Goal: Task Accomplishment & Management: Use online tool/utility

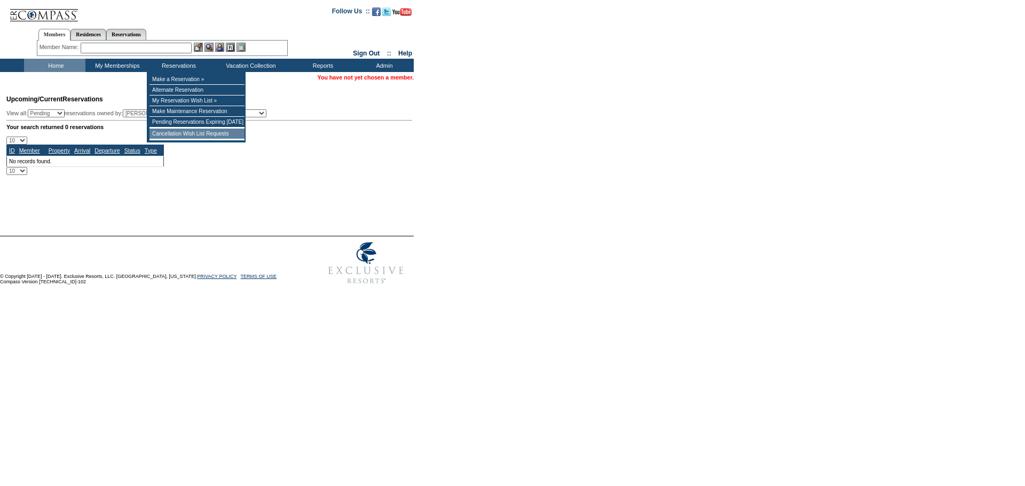
click at [191, 135] on td "Cancellation Wish List Requests" at bounding box center [196, 134] width 95 height 11
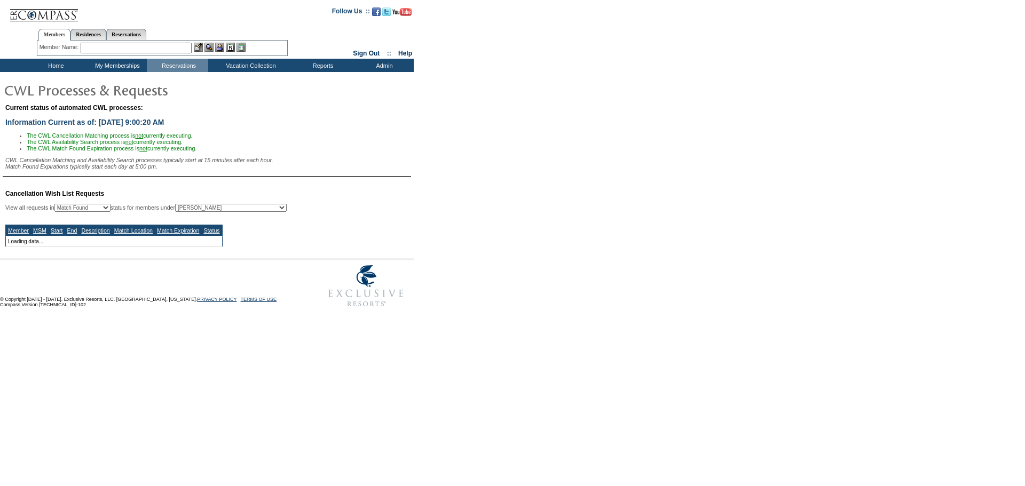
select select "50"
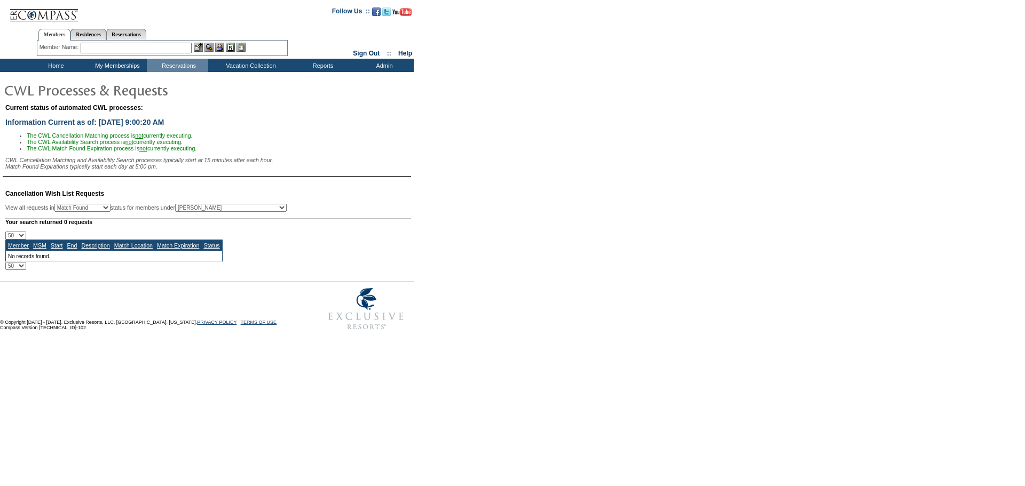
click at [266, 212] on select "All MSMs Abell, Courtney Accounting (MSM), Team Admin, IT Group Administrator, …" at bounding box center [231, 208] width 112 height 8
select select "-1"
click at [202, 210] on select "All MSMs Abell, Courtney Accounting (MSM), Team Admin, IT Group Administrator, …" at bounding box center [231, 208] width 112 height 8
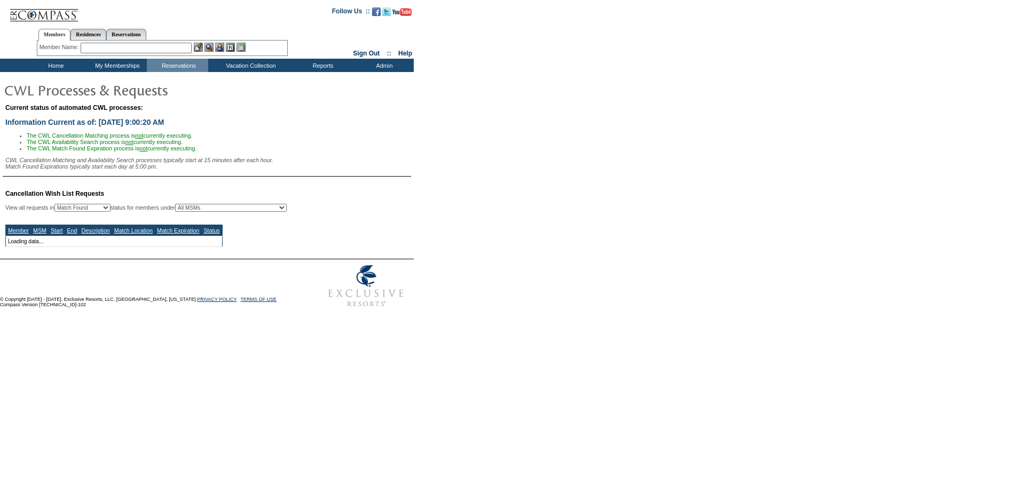
select select "50"
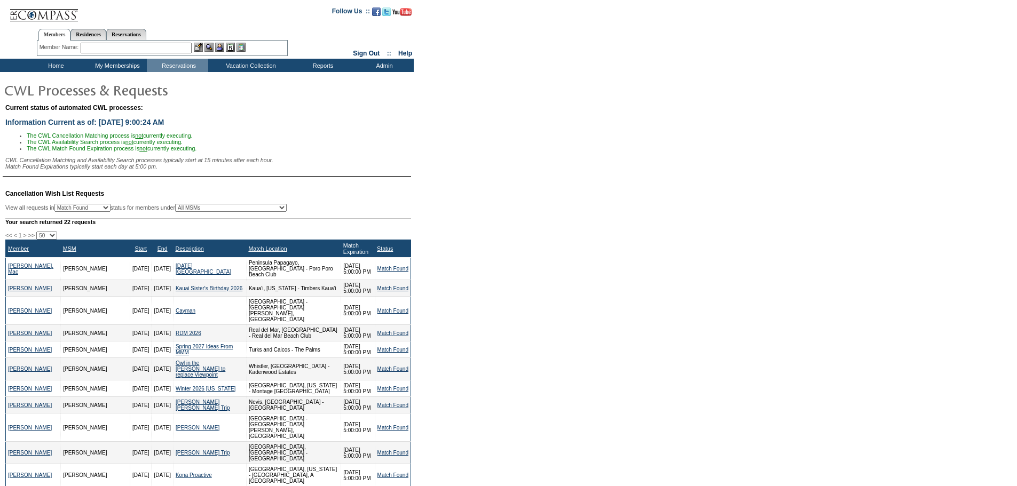
click at [343, 255] on link "Match Expiration" at bounding box center [355, 248] width 25 height 13
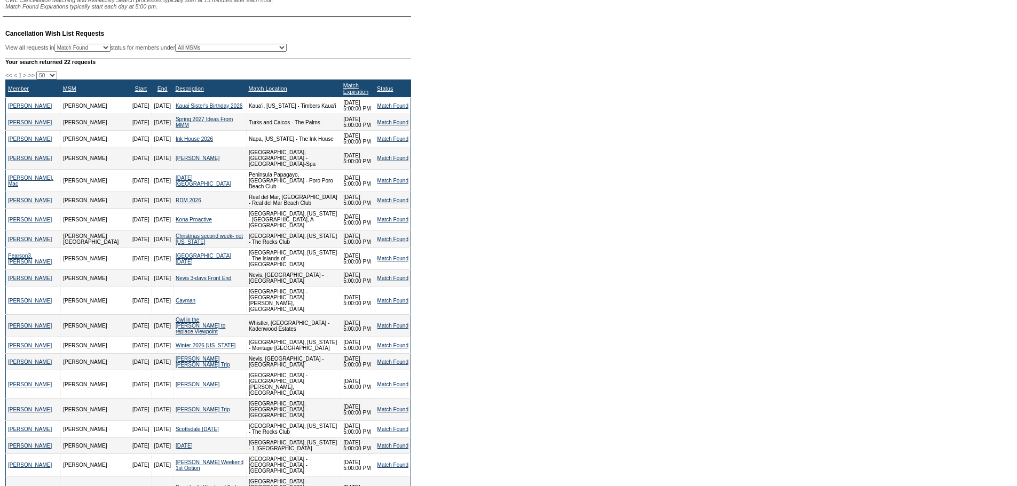
scroll to position [200, 0]
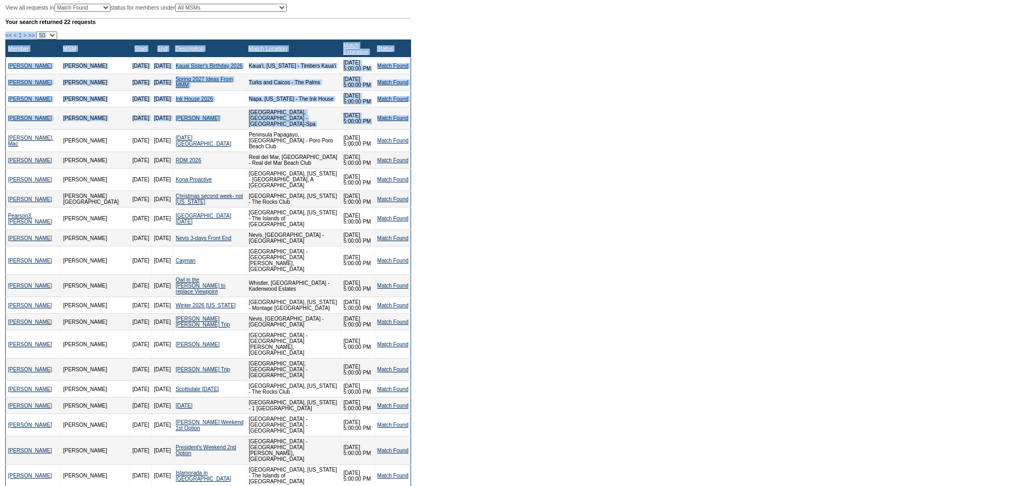
drag, startPoint x: 0, startPoint y: 44, endPoint x: 409, endPoint y: 130, distance: 418.4
click at [409, 130] on table "Cancellation Wish List Requests View all requests in Any Open / Processing Matc…" at bounding box center [207, 251] width 414 height 545
copy div "<< < 1 > >> 10 25 50 100 500 Member MSM Start End Description Match Location Ma…"
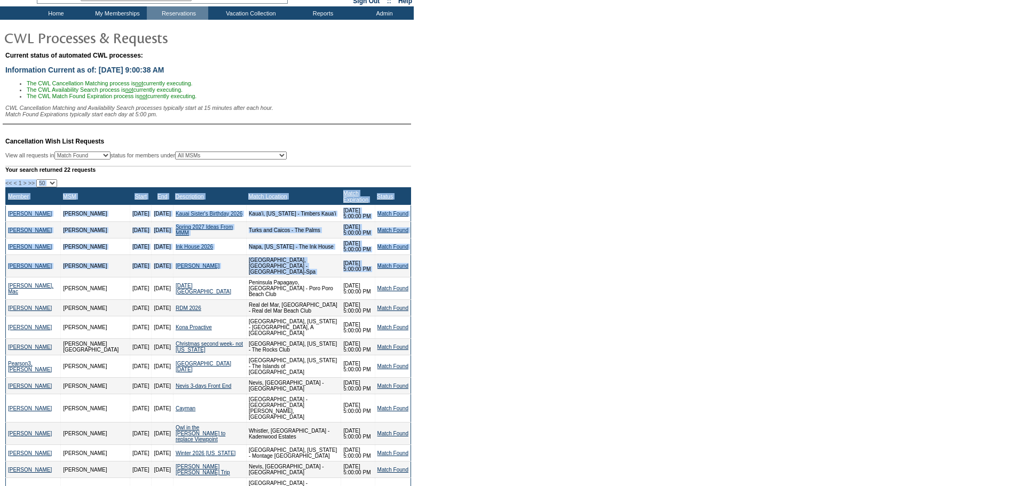
scroll to position [40, 0]
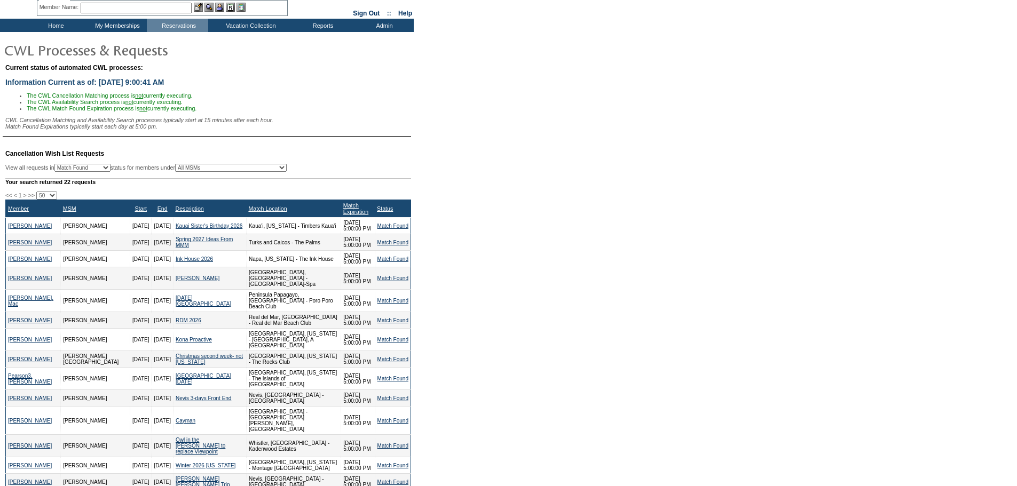
click at [113, 185] on div "Your search returned 22 requests" at bounding box center [208, 181] width 406 height 7
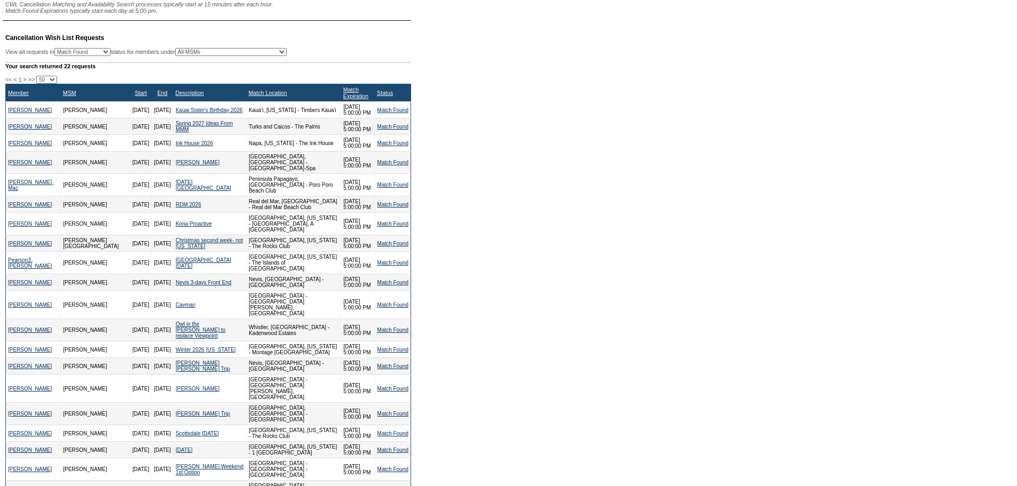
scroll to position [200, 0]
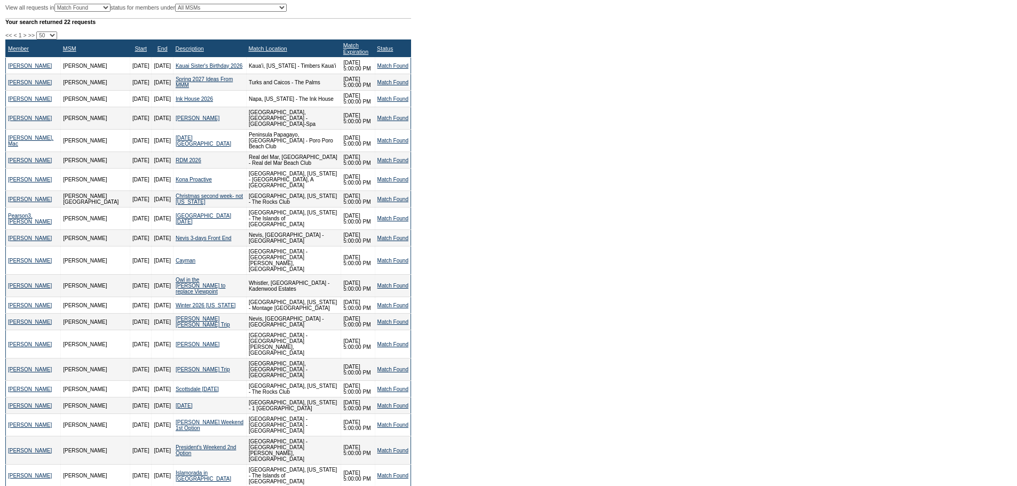
select select "500"
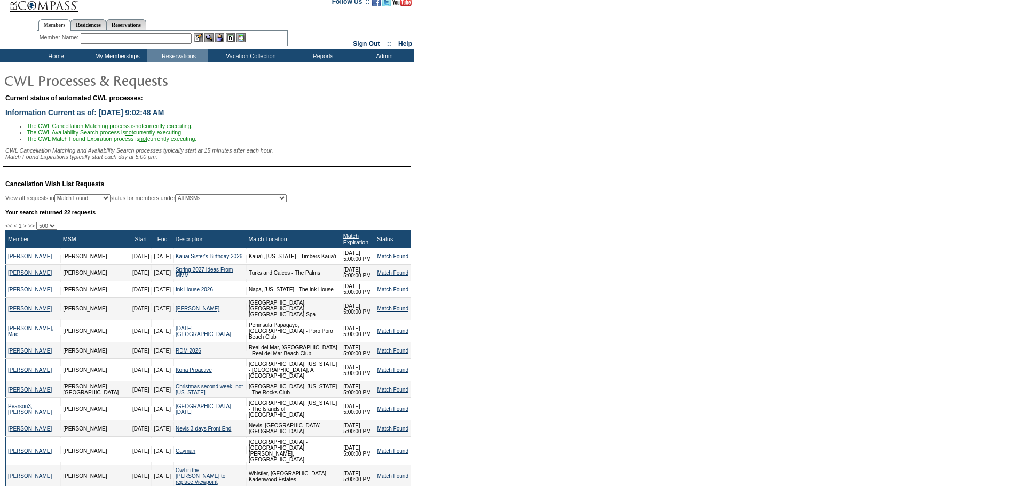
scroll to position [0, 0]
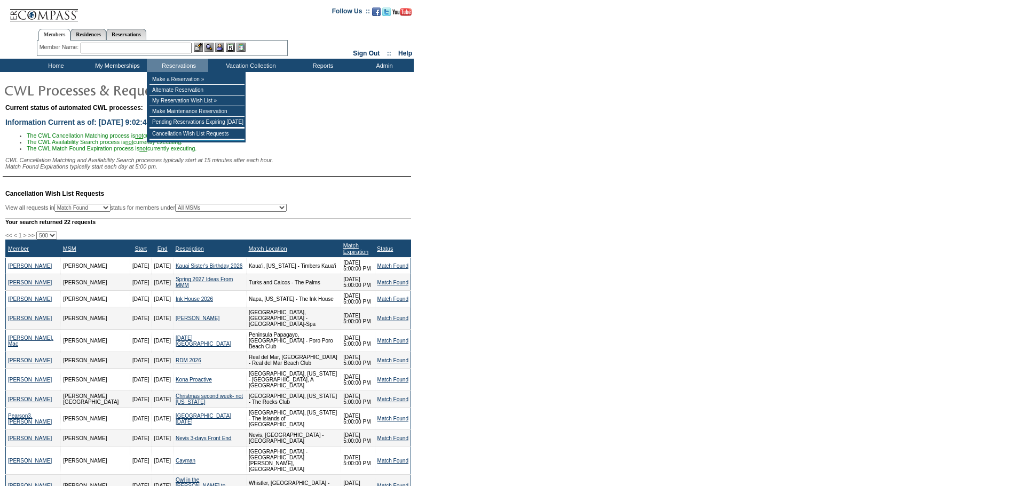
click at [176, 49] on input "text" at bounding box center [136, 48] width 111 height 11
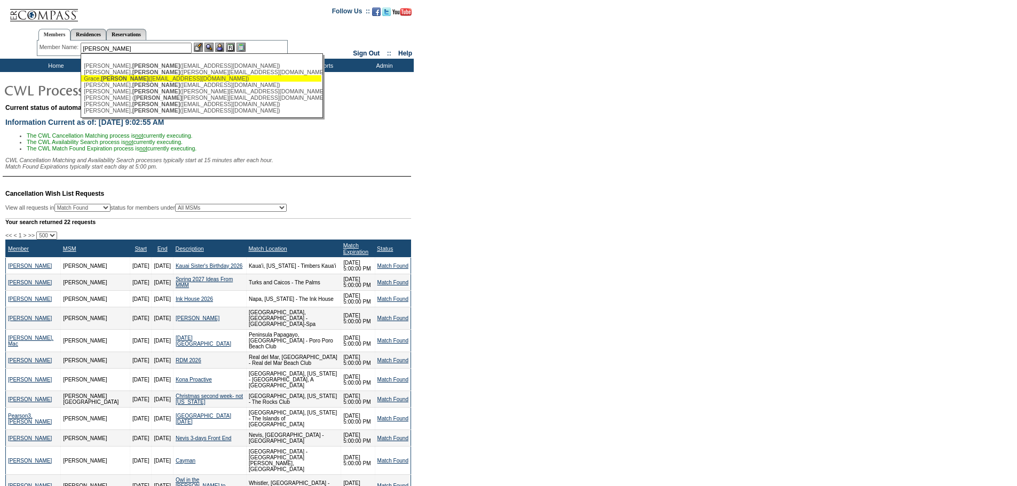
click at [166, 78] on div "Grace, Melinda (melindagrace@me.com)" at bounding box center [201, 78] width 235 height 6
type input "Grace, Melinda (melindagrace@me.com)"
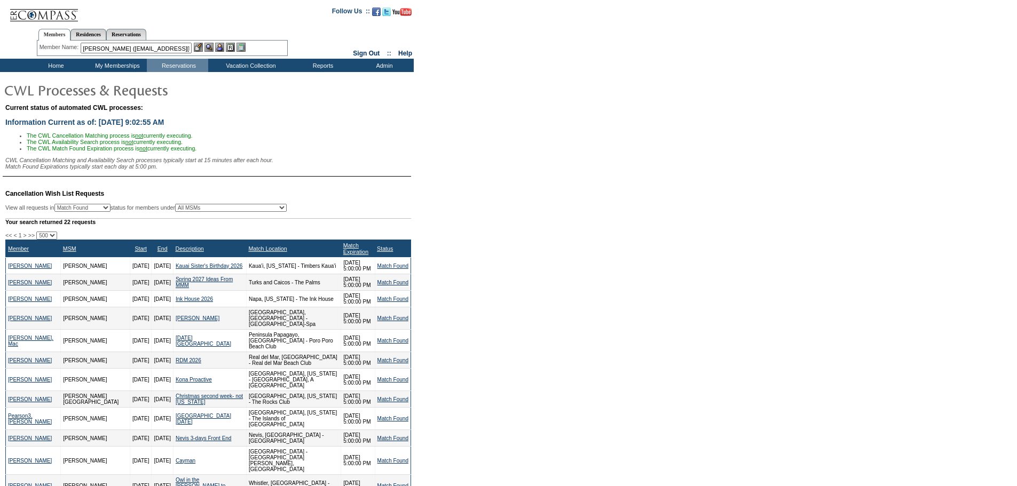
click at [223, 44] on img at bounding box center [219, 47] width 9 height 9
click at [211, 44] on img at bounding box center [208, 47] width 9 height 9
